Goal: Task Accomplishment & Management: Use online tool/utility

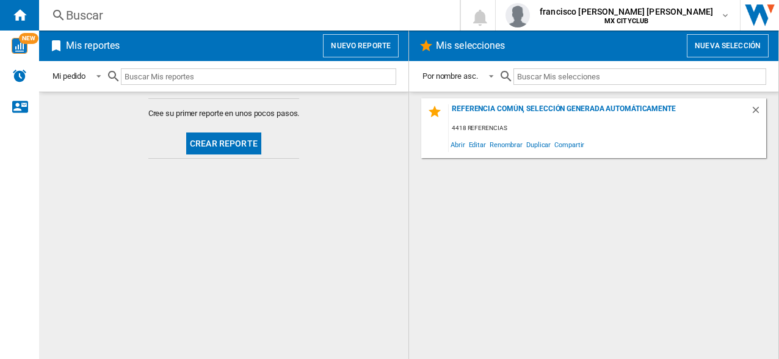
click at [212, 143] on button "Crear reporte" at bounding box center [223, 143] width 75 height 22
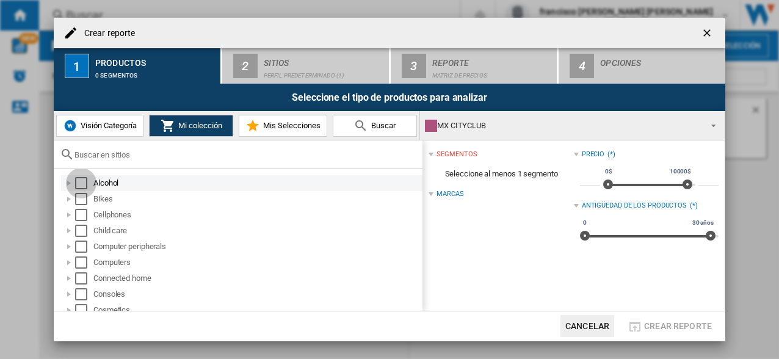
click at [81, 184] on div "Select" at bounding box center [81, 183] width 12 height 12
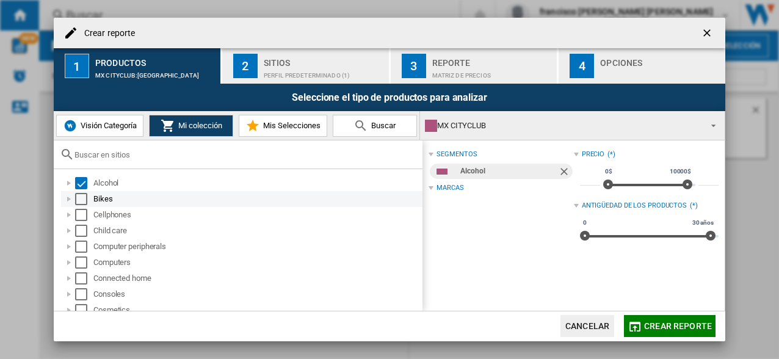
click at [77, 201] on div "Select" at bounding box center [81, 199] width 12 height 12
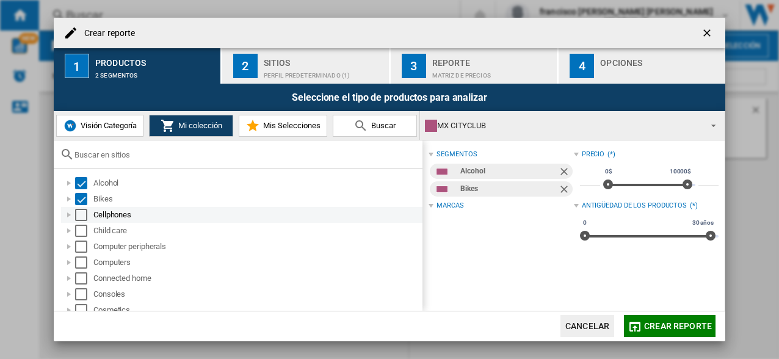
click at [82, 215] on div "Select" at bounding box center [81, 215] width 12 height 12
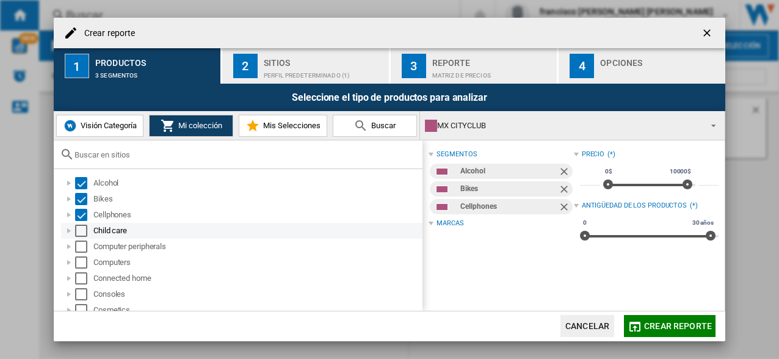
click at [80, 235] on div "Select" at bounding box center [81, 231] width 12 height 12
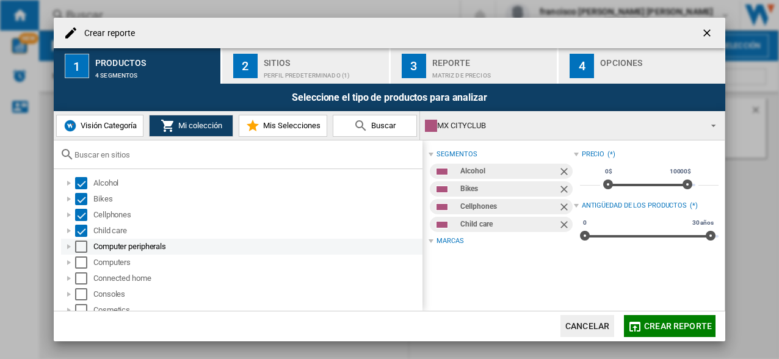
click at [79, 248] on div "Select" at bounding box center [81, 246] width 12 height 12
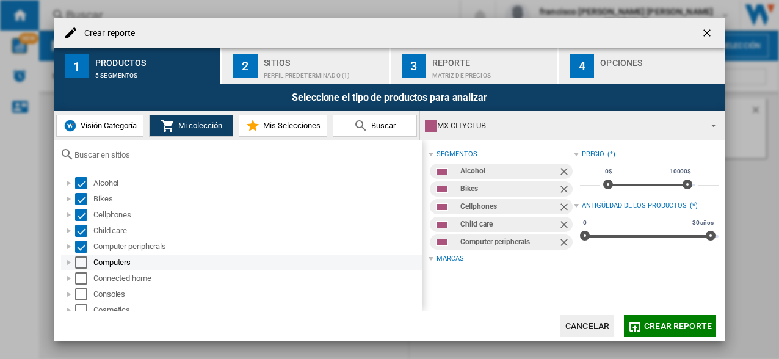
click at [79, 263] on div "Select" at bounding box center [81, 262] width 12 height 12
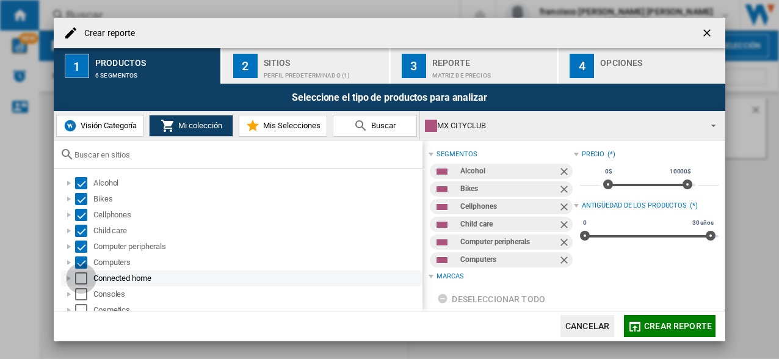
click at [79, 276] on div "Select" at bounding box center [81, 278] width 12 height 12
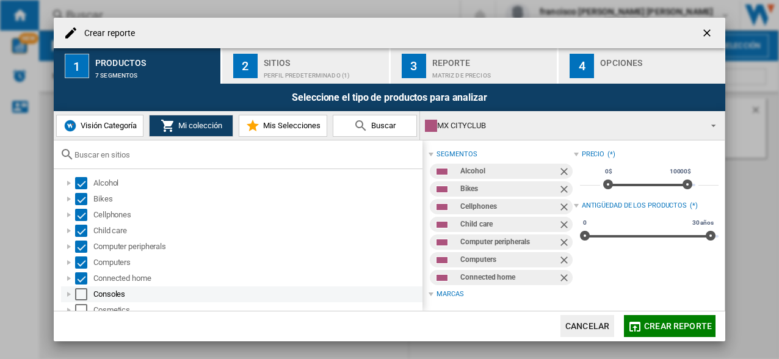
click at [82, 296] on div "Select" at bounding box center [81, 294] width 12 height 12
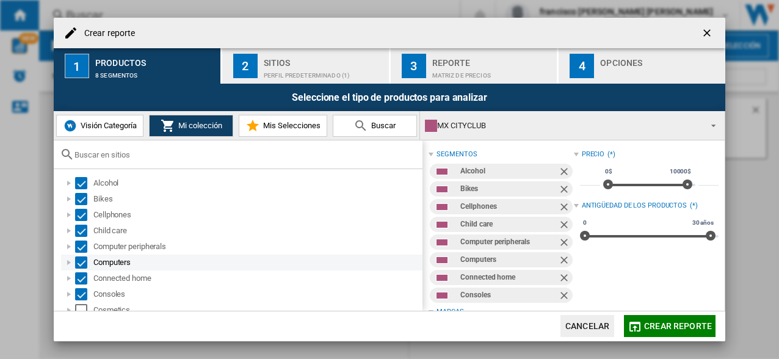
scroll to position [122, 0]
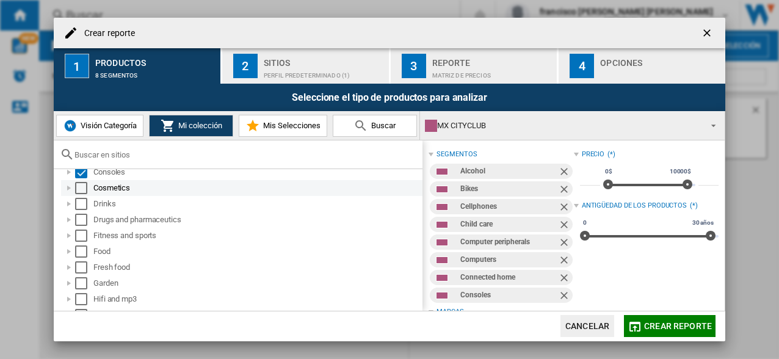
click at [81, 187] on div "Select" at bounding box center [81, 188] width 12 height 12
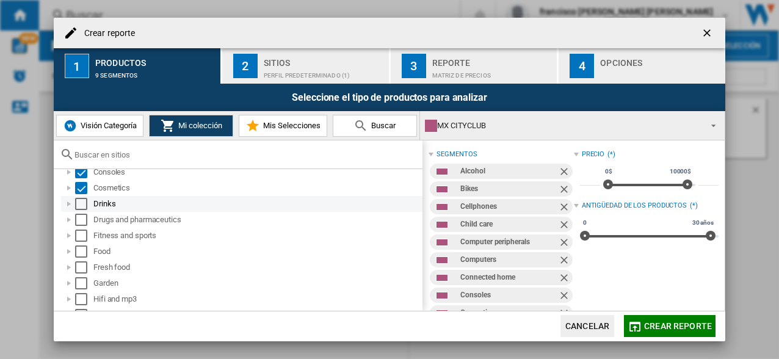
click at [82, 209] on div "Select" at bounding box center [81, 204] width 12 height 12
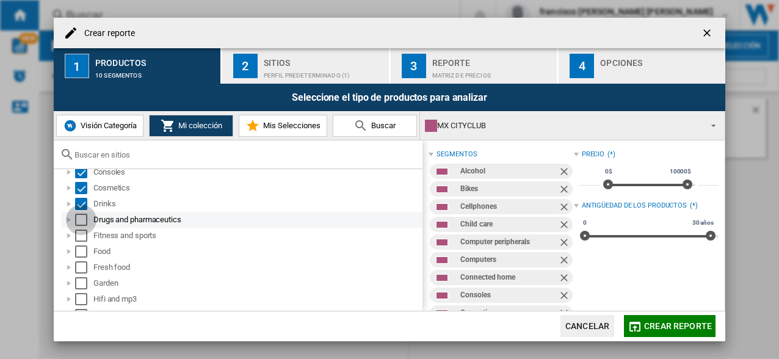
click at [79, 225] on div "Select" at bounding box center [81, 220] width 12 height 12
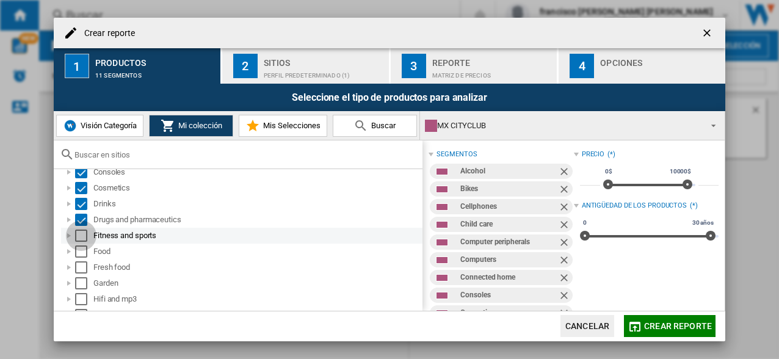
click at [80, 239] on div "Select" at bounding box center [81, 235] width 12 height 12
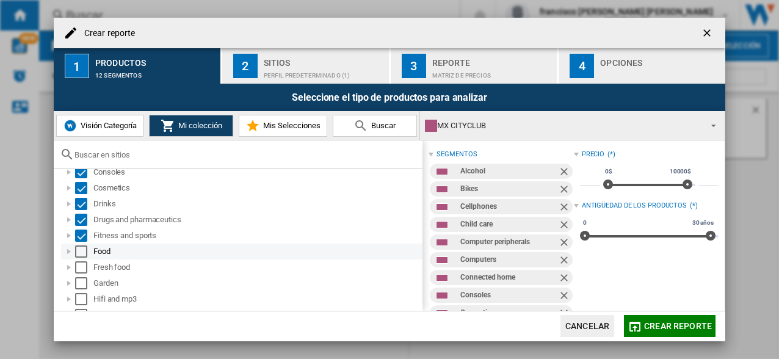
click at [81, 253] on div "Select" at bounding box center [81, 251] width 12 height 12
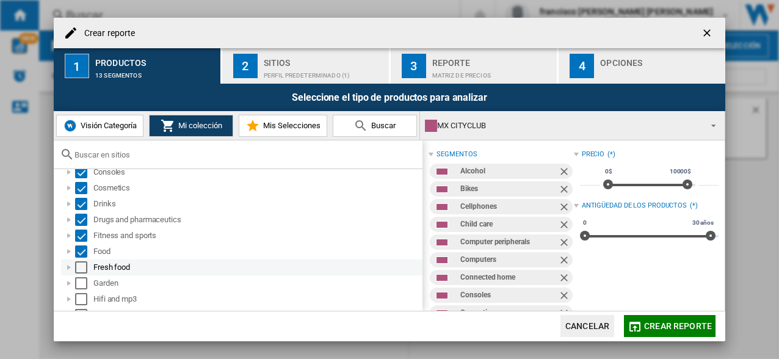
click at [80, 268] on div "Select" at bounding box center [81, 267] width 12 height 12
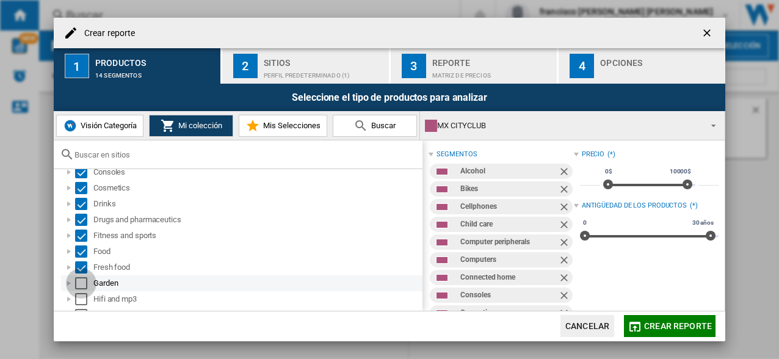
click at [81, 282] on div "Select" at bounding box center [81, 283] width 12 height 12
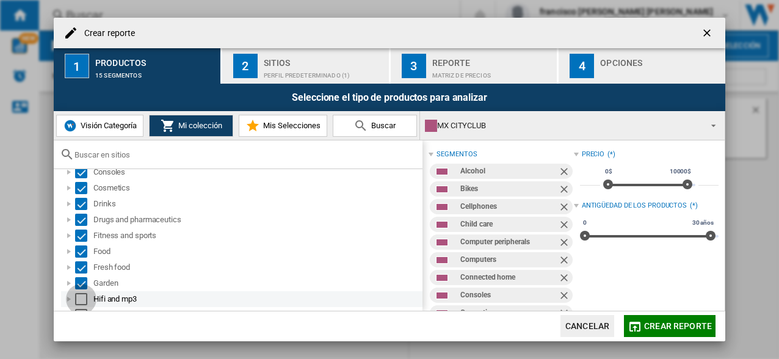
click at [81, 297] on div "Select" at bounding box center [81, 299] width 12 height 12
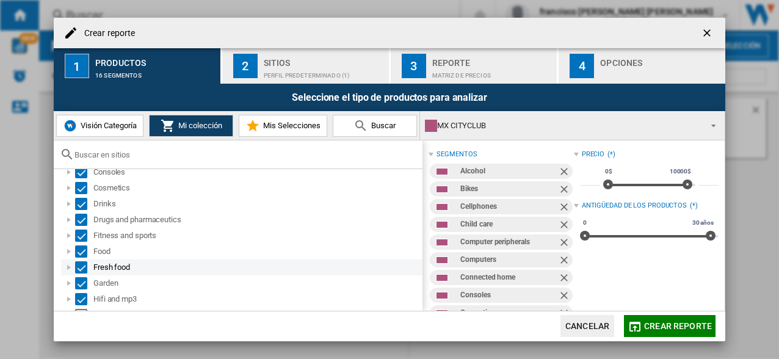
scroll to position [183, 0]
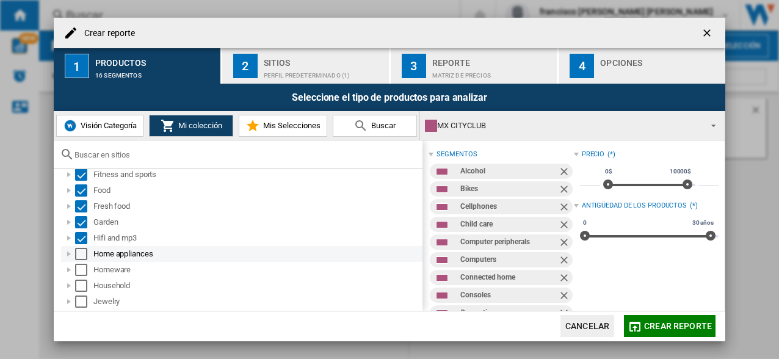
click at [79, 254] on div "Select" at bounding box center [81, 254] width 12 height 12
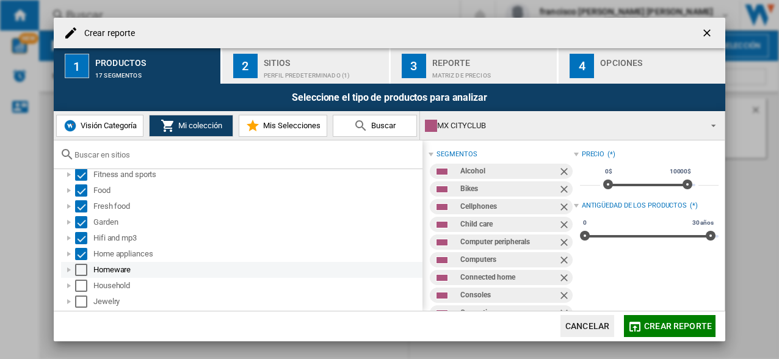
click at [78, 273] on div "Select" at bounding box center [81, 270] width 12 height 12
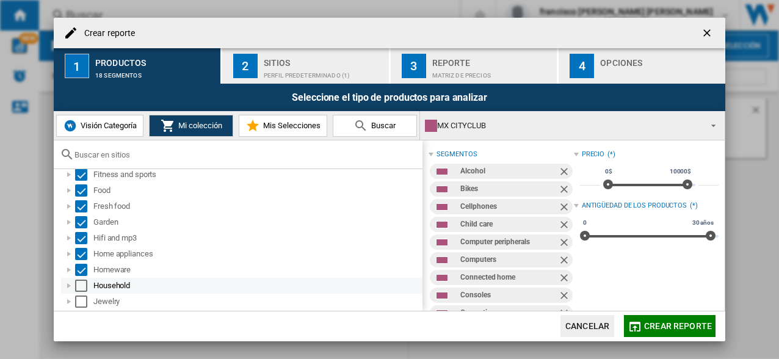
click at [81, 282] on div "Select" at bounding box center [81, 285] width 12 height 12
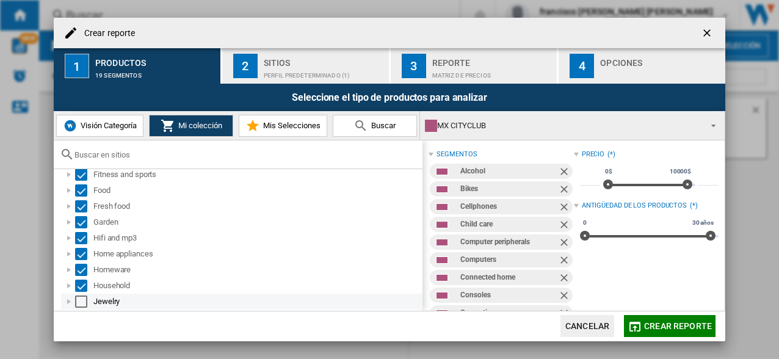
click at [80, 303] on div "Select" at bounding box center [81, 301] width 12 height 12
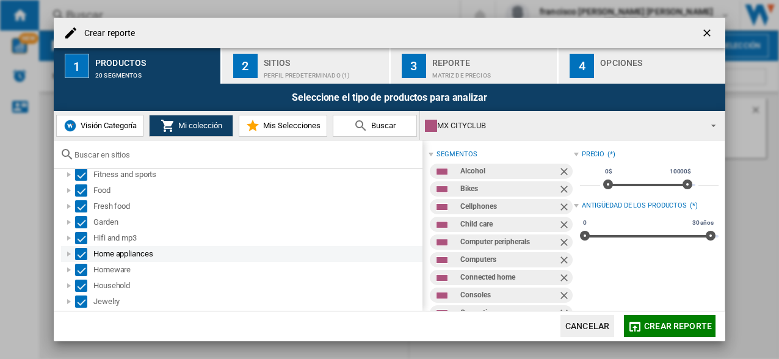
scroll to position [244, 0]
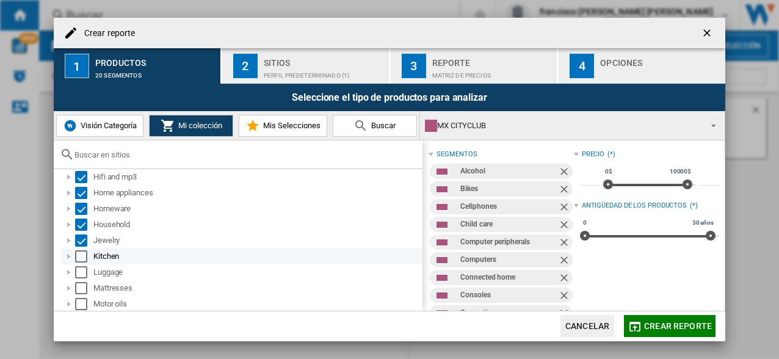
click at [77, 258] on div "Select" at bounding box center [81, 256] width 12 height 12
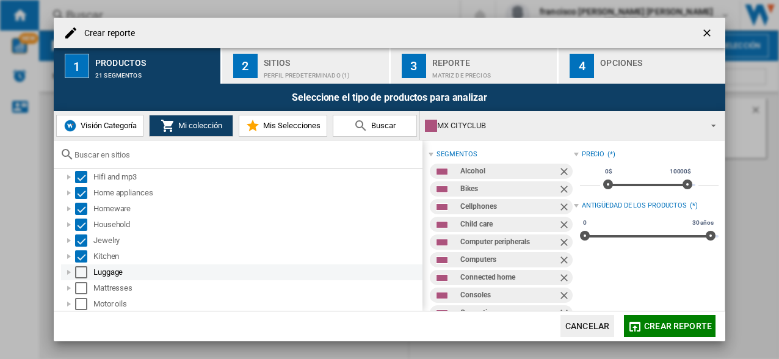
click at [80, 274] on div "Select" at bounding box center [81, 272] width 12 height 12
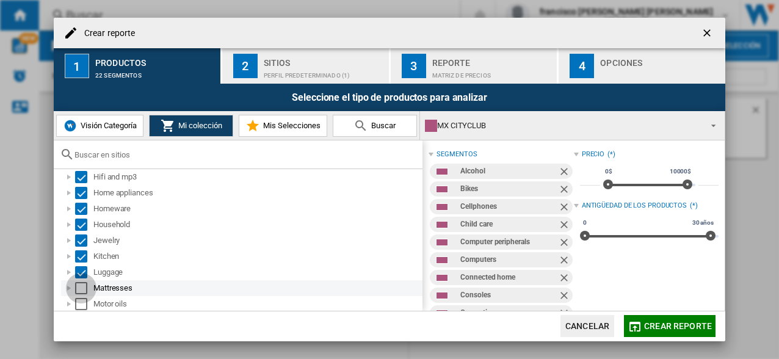
click at [81, 287] on div "Select" at bounding box center [81, 288] width 12 height 12
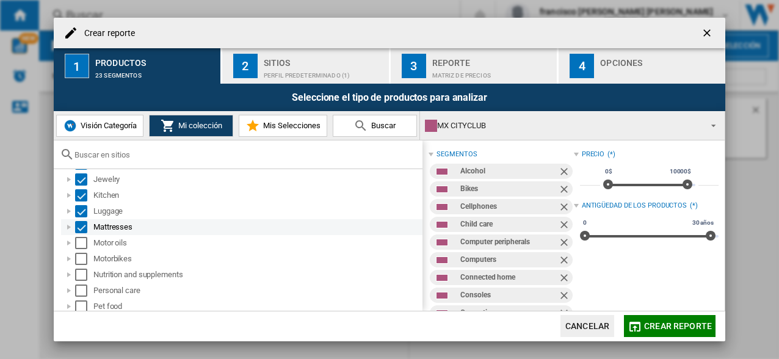
scroll to position [366, 0]
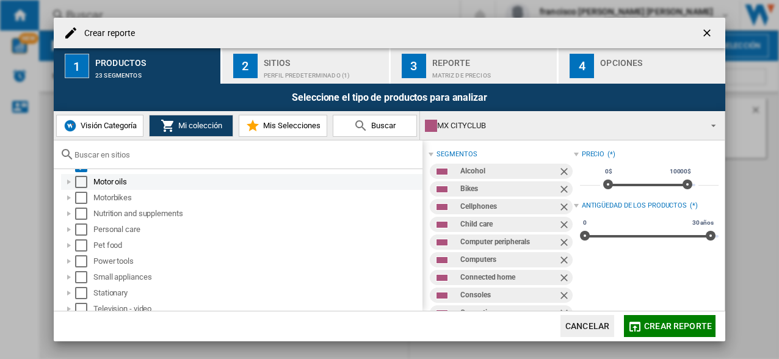
click at [81, 182] on div "Select" at bounding box center [81, 182] width 12 height 12
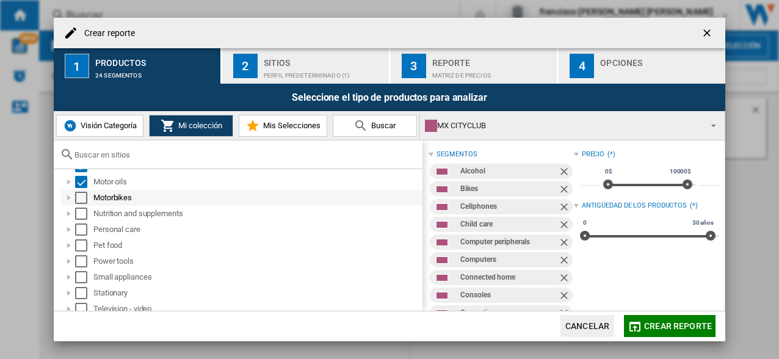
click at [83, 201] on div "Select" at bounding box center [81, 198] width 12 height 12
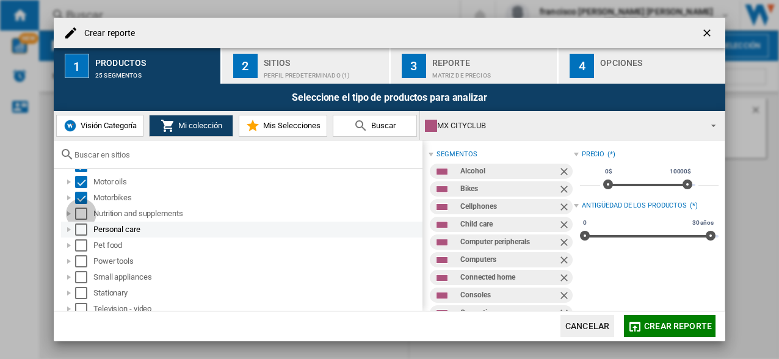
drag, startPoint x: 79, startPoint y: 216, endPoint x: 81, endPoint y: 223, distance: 7.1
click at [79, 217] on div "Select" at bounding box center [81, 213] width 12 height 12
click at [84, 231] on div "Select" at bounding box center [81, 229] width 12 height 12
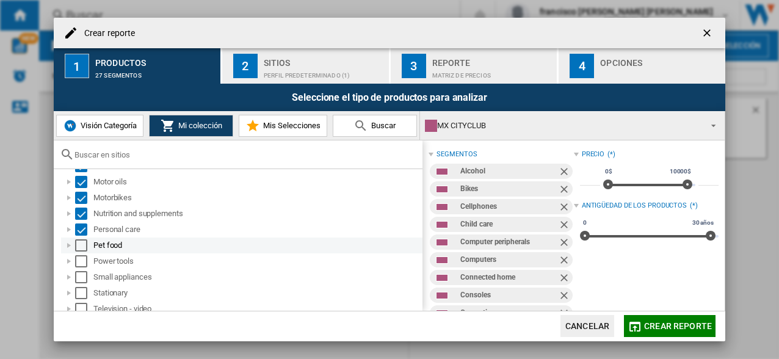
click at [81, 247] on div "Select" at bounding box center [81, 245] width 12 height 12
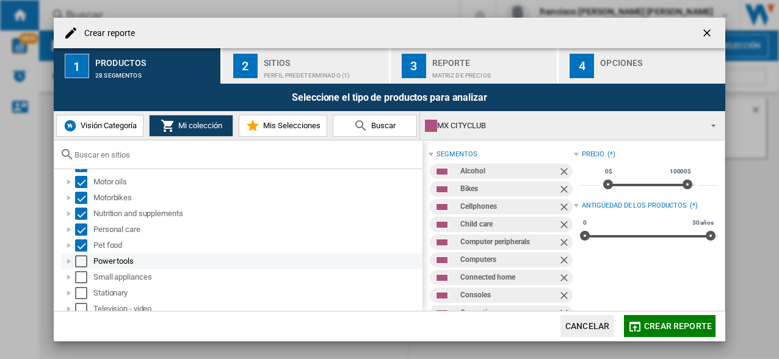
click at [81, 264] on div "Select" at bounding box center [81, 261] width 12 height 12
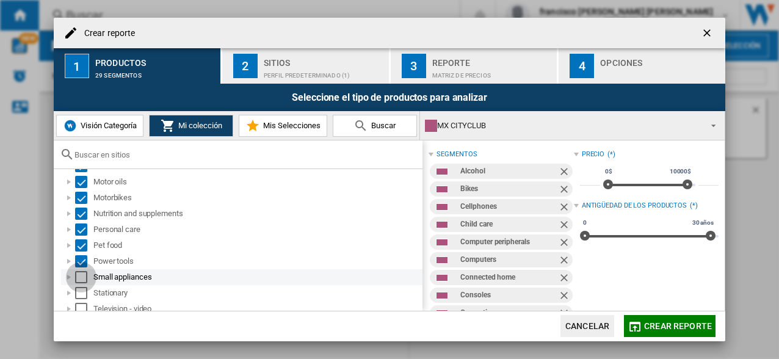
click at [81, 279] on div "Select" at bounding box center [81, 277] width 12 height 12
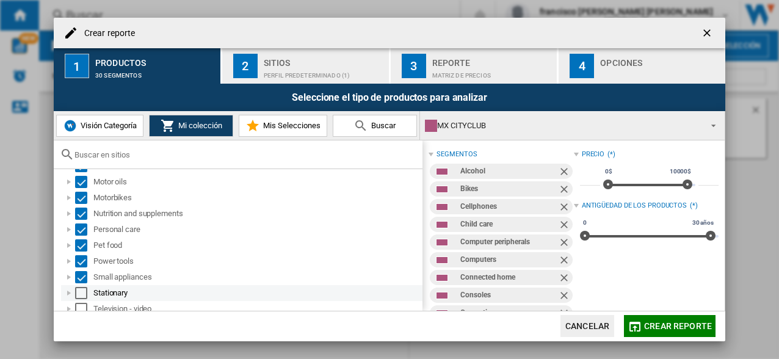
click at [80, 291] on div "Select" at bounding box center [81, 293] width 12 height 12
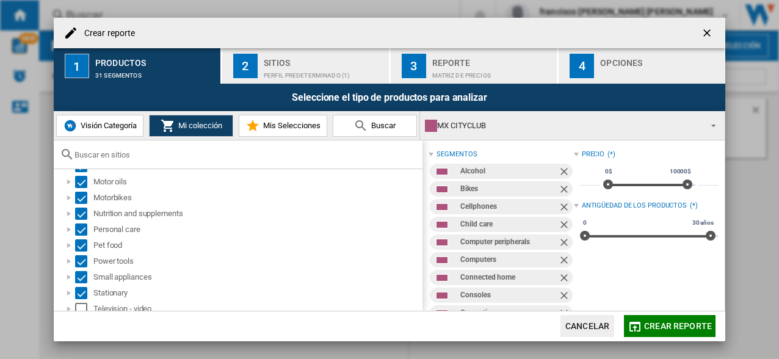
scroll to position [420, 0]
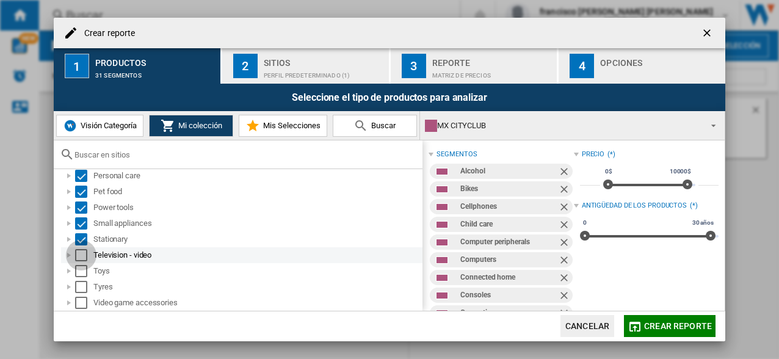
click at [81, 254] on div "Select" at bounding box center [81, 255] width 12 height 12
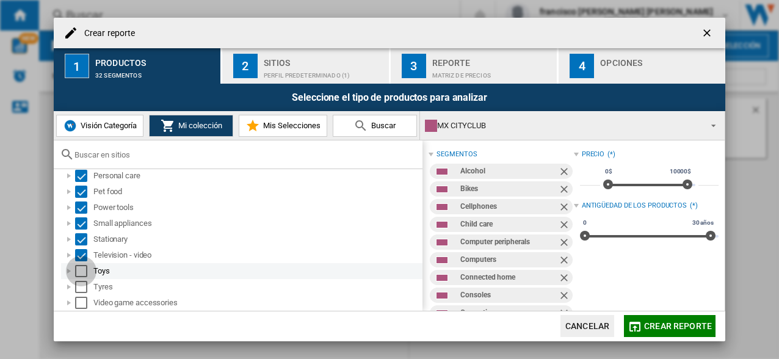
click at [81, 272] on div "Select" at bounding box center [81, 271] width 12 height 12
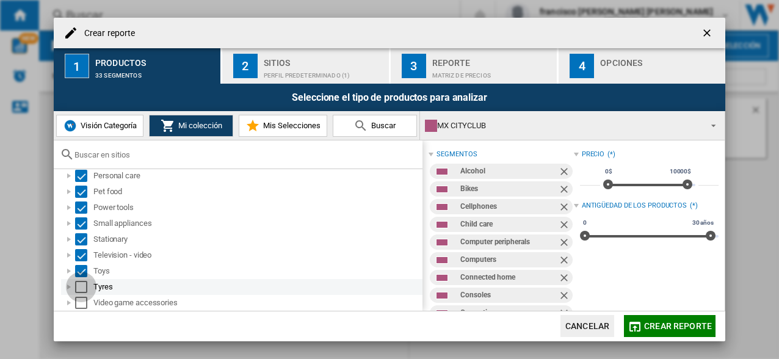
click at [79, 284] on div "Select" at bounding box center [81, 287] width 12 height 12
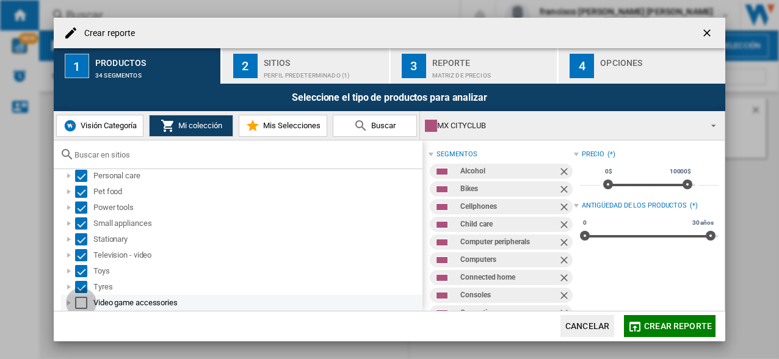
click at [82, 303] on div "Select" at bounding box center [81, 303] width 12 height 12
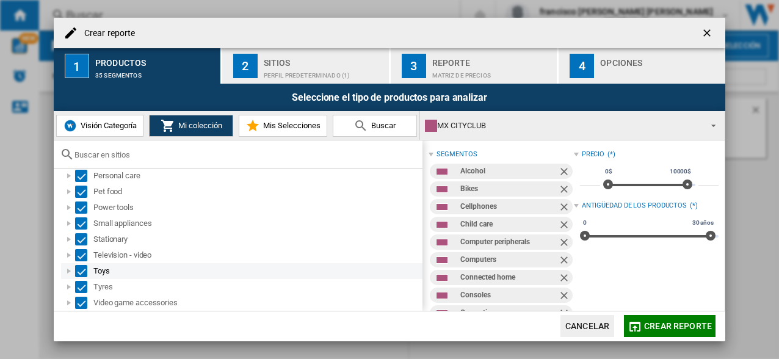
scroll to position [427, 0]
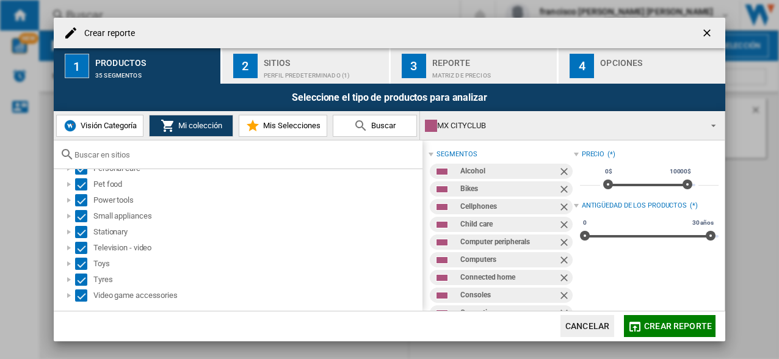
click at [243, 67] on div "2" at bounding box center [245, 66] width 24 height 24
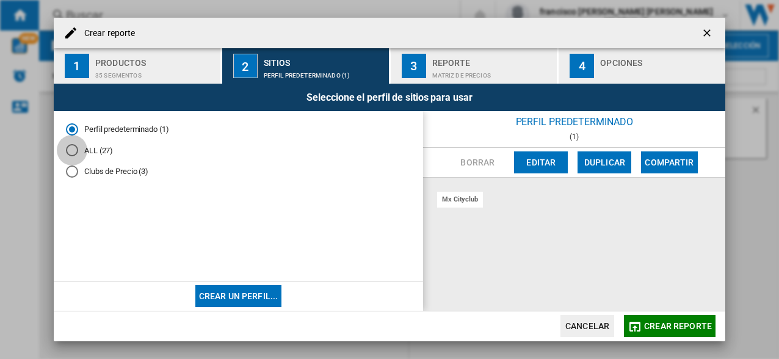
click at [72, 152] on div "ALL (27)" at bounding box center [72, 150] width 12 height 12
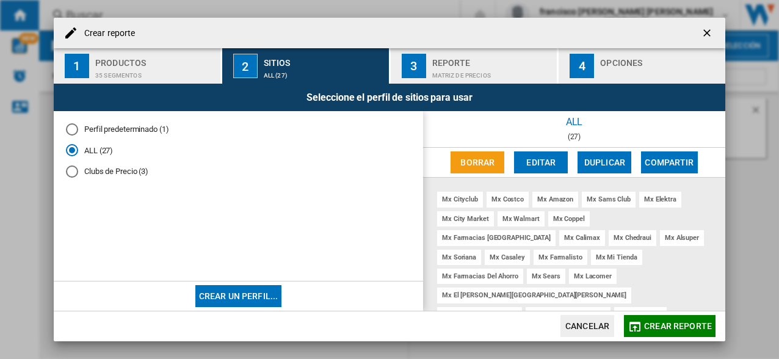
click at [411, 62] on div "3" at bounding box center [414, 66] width 24 height 24
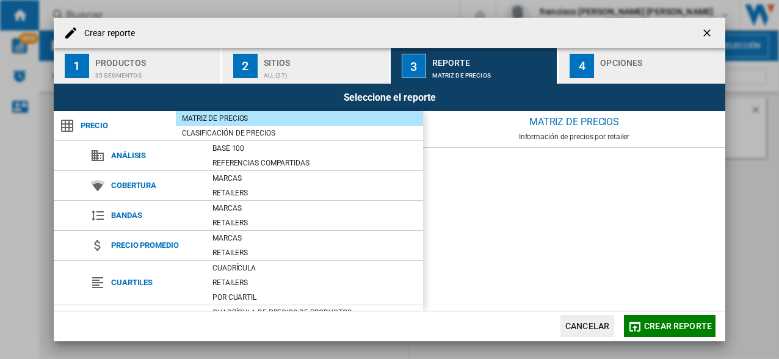
click at [655, 325] on span "Crear reporte" at bounding box center [678, 326] width 68 height 10
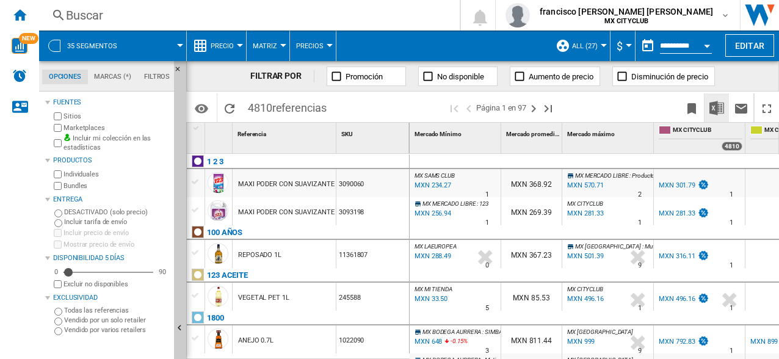
click at [721, 107] on img "Descargar en Excel" at bounding box center [716, 108] width 15 height 15
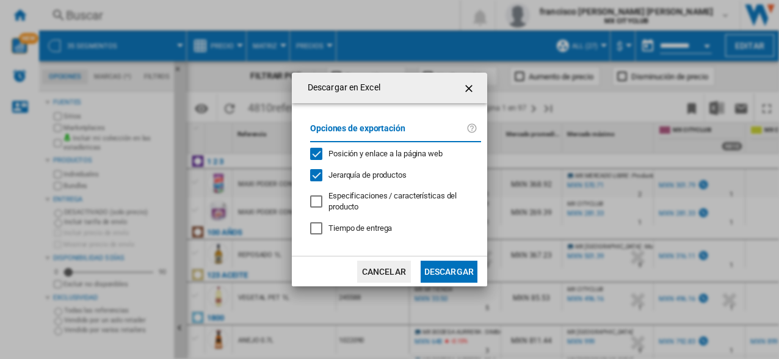
click at [461, 270] on button "Descargar" at bounding box center [448, 272] width 57 height 22
